Goal: Information Seeking & Learning: Learn about a topic

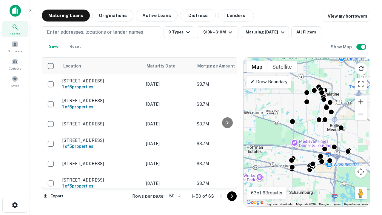
click at [361, 102] on button "Zoom in" at bounding box center [361, 102] width 12 height 12
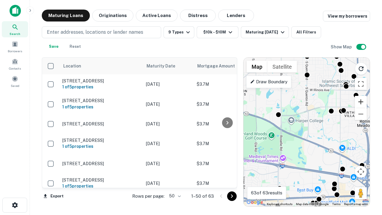
click at [361, 102] on button "Zoom in" at bounding box center [361, 102] width 12 height 12
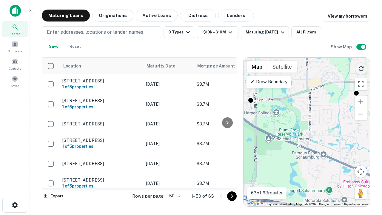
click at [361, 67] on icon "Reload search area" at bounding box center [361, 68] width 7 height 7
